Goal: Information Seeking & Learning: Learn about a topic

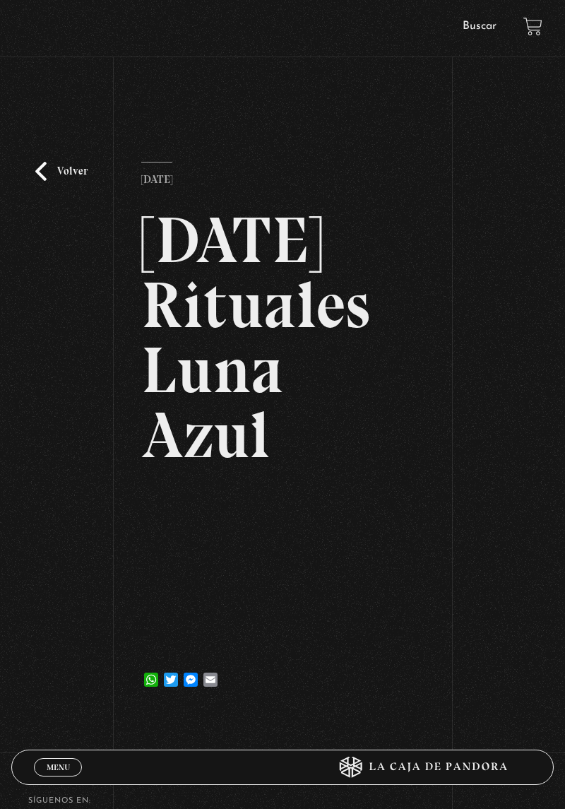
scroll to position [135, 0]
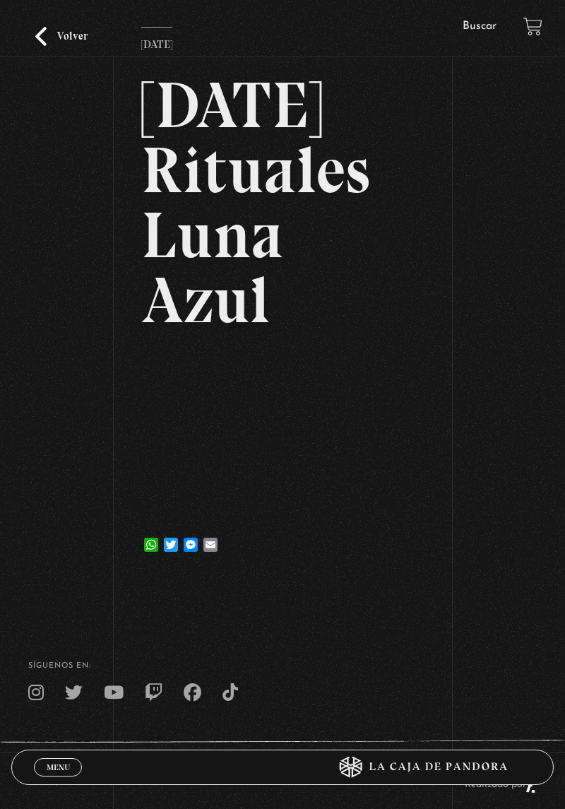
click at [46, 42] on link "Volver" at bounding box center [61, 36] width 52 height 19
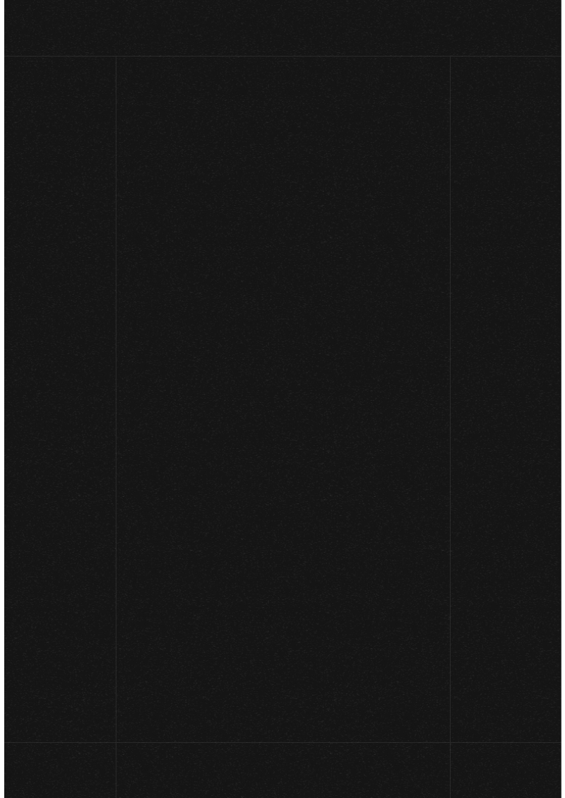
scroll to position [85, 0]
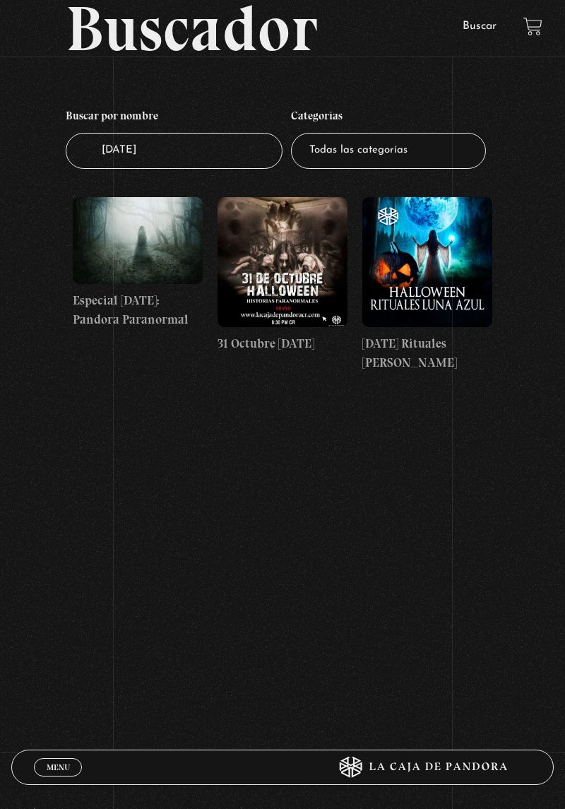
click at [192, 148] on input "Halloween" at bounding box center [174, 151] width 217 height 36
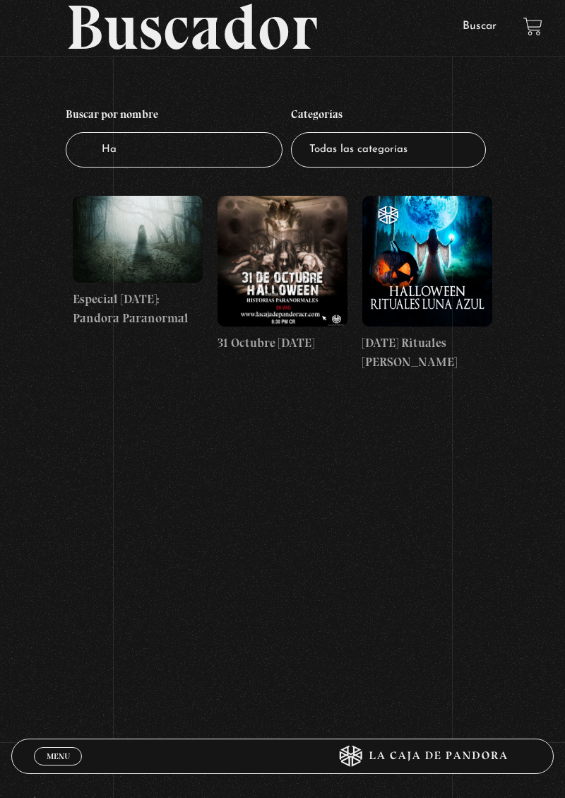
type input "H"
type input "Sama"
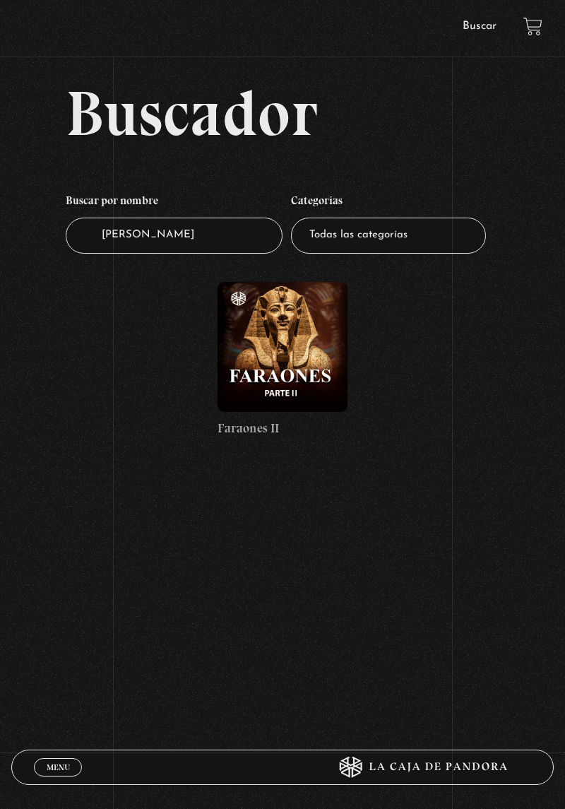
click at [74, 756] on div "Menu Cerrar" at bounding box center [169, 767] width 271 height 34
click at [63, 766] on span "Menu" at bounding box center [58, 767] width 23 height 8
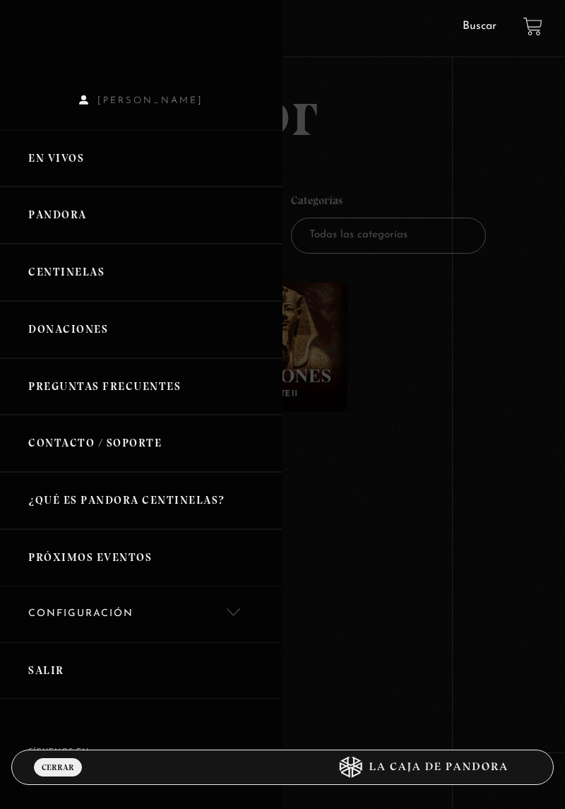
click at [124, 280] on link "Centinelas" at bounding box center [141, 272] width 283 height 57
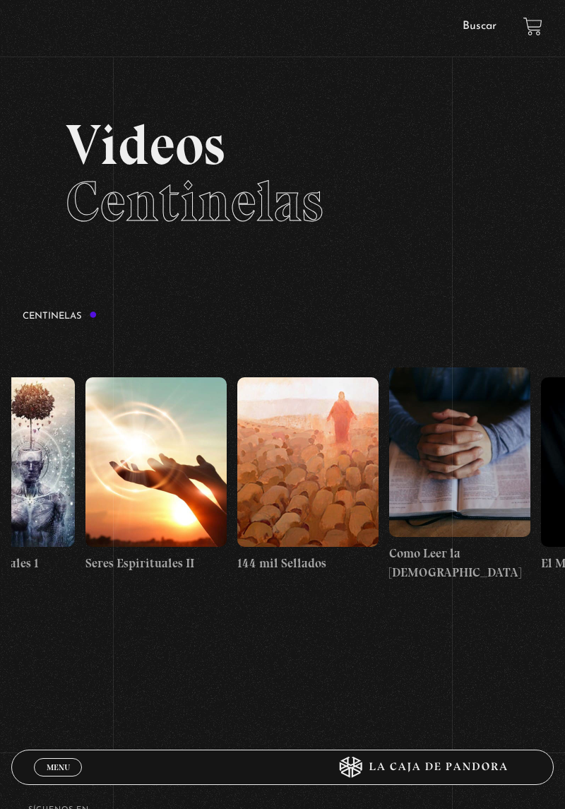
scroll to position [0, 14362]
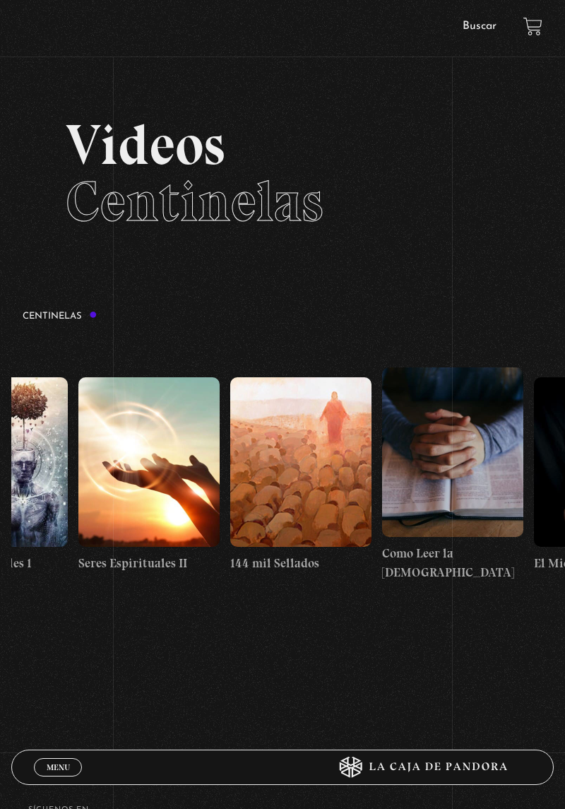
click at [312, 529] on figure at bounding box center [300, 462] width 141 height 170
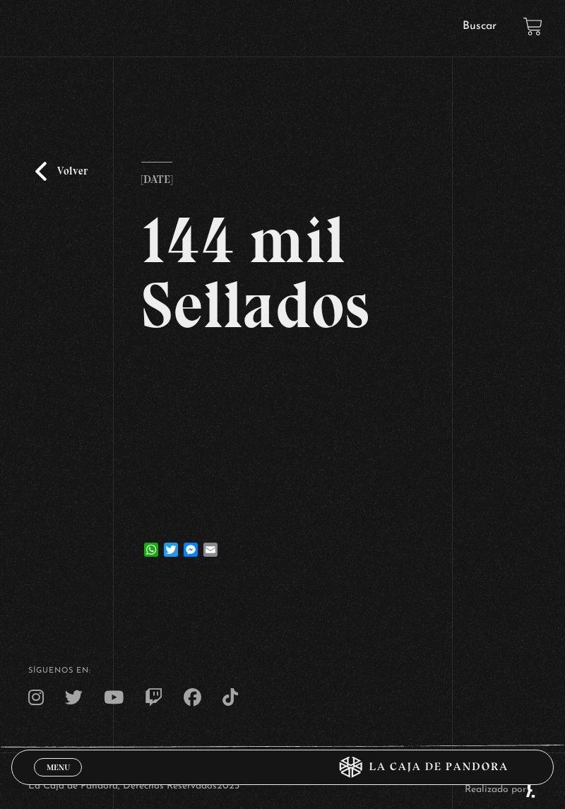
click at [341, 568] on article "[DATE] 144 mil Sellados WhatsApp Twitter Messenger Email" at bounding box center [282, 365] width 282 height 406
